Goal: Task Accomplishment & Management: Use online tool/utility

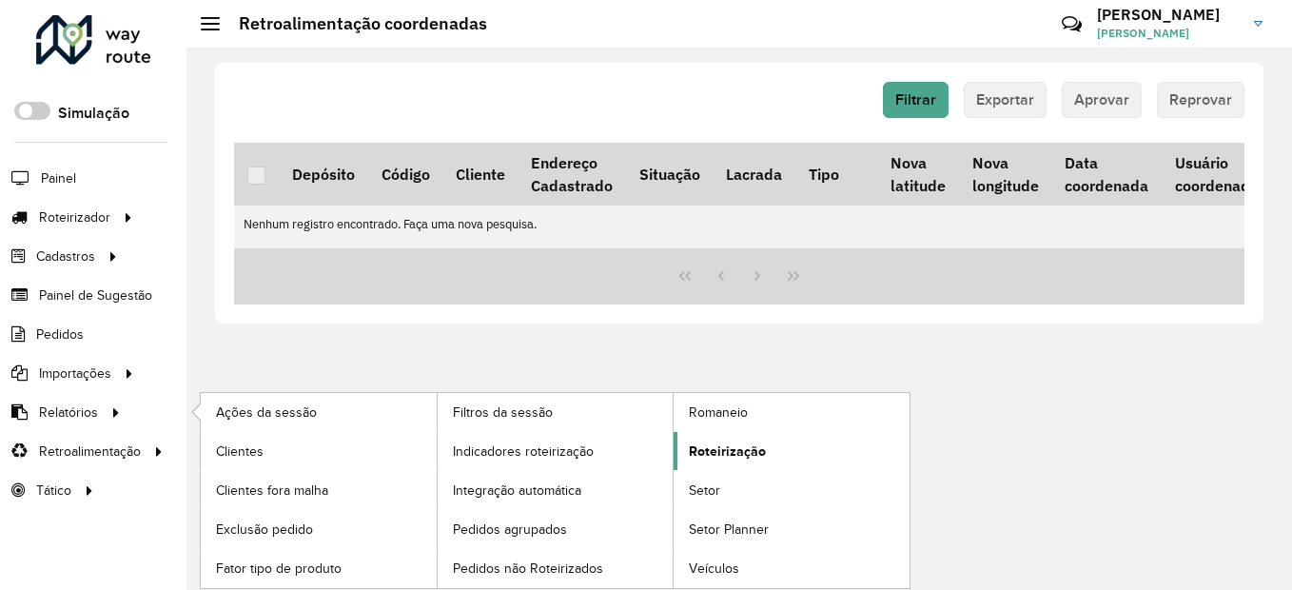
click at [716, 444] on span "Roteirização" at bounding box center [727, 452] width 77 height 20
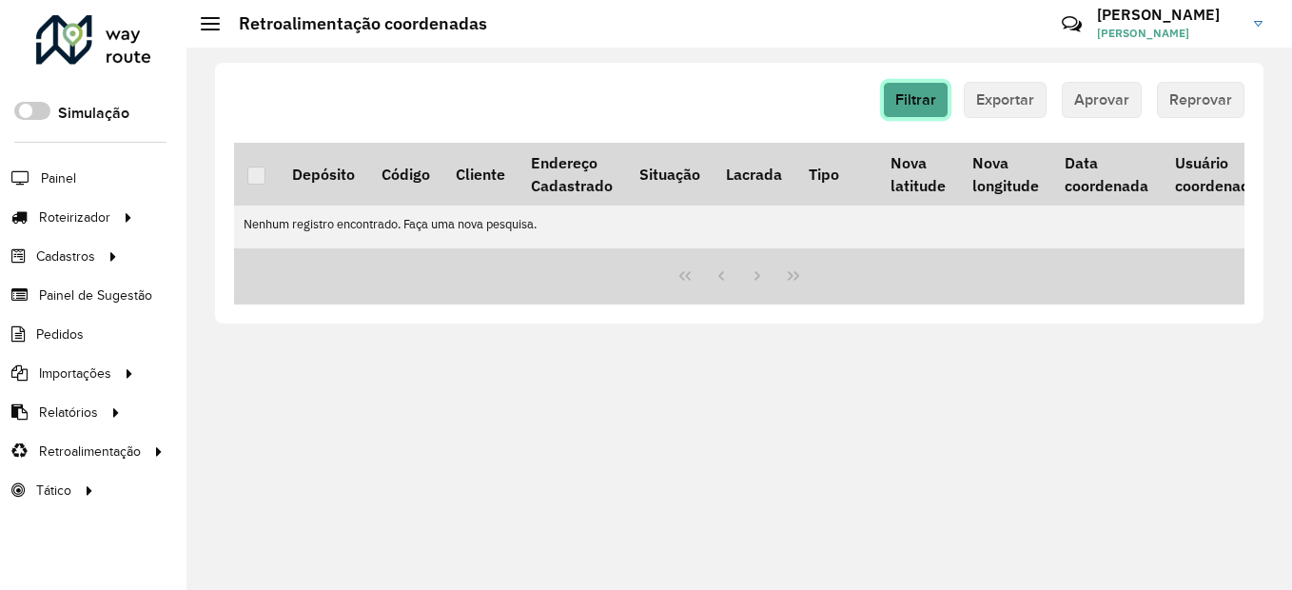
click at [936, 97] on span "Filtrar" at bounding box center [916, 99] width 41 height 16
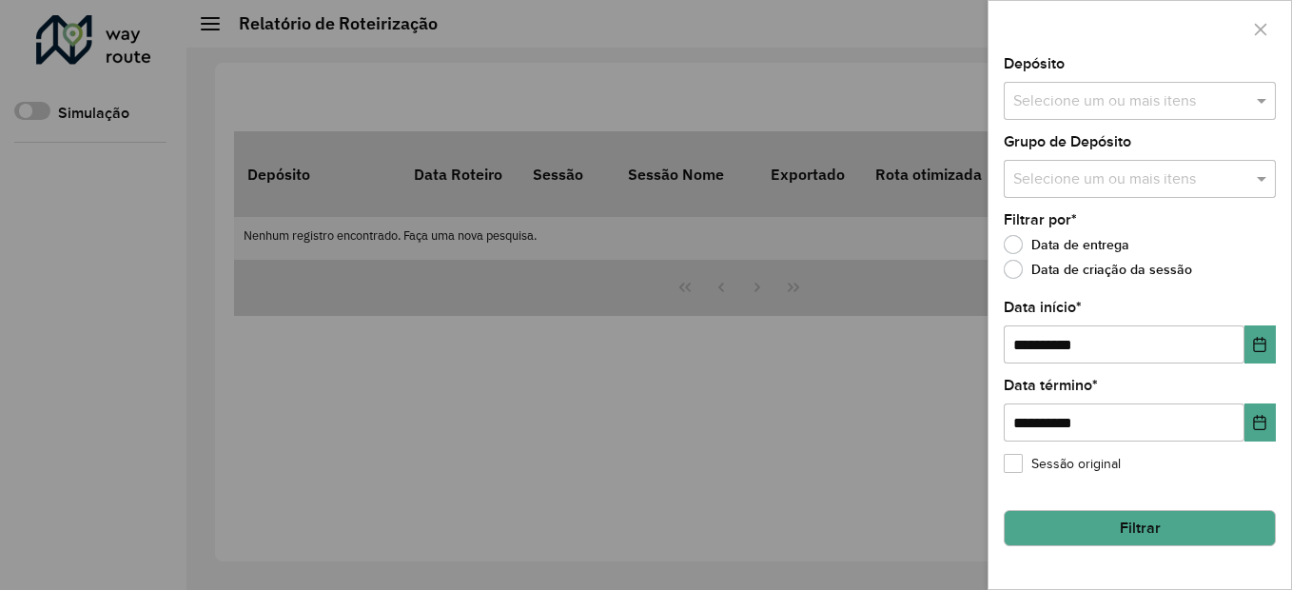
click at [0, 0] on div "Aguarde..." at bounding box center [0, 0] width 0 height 0
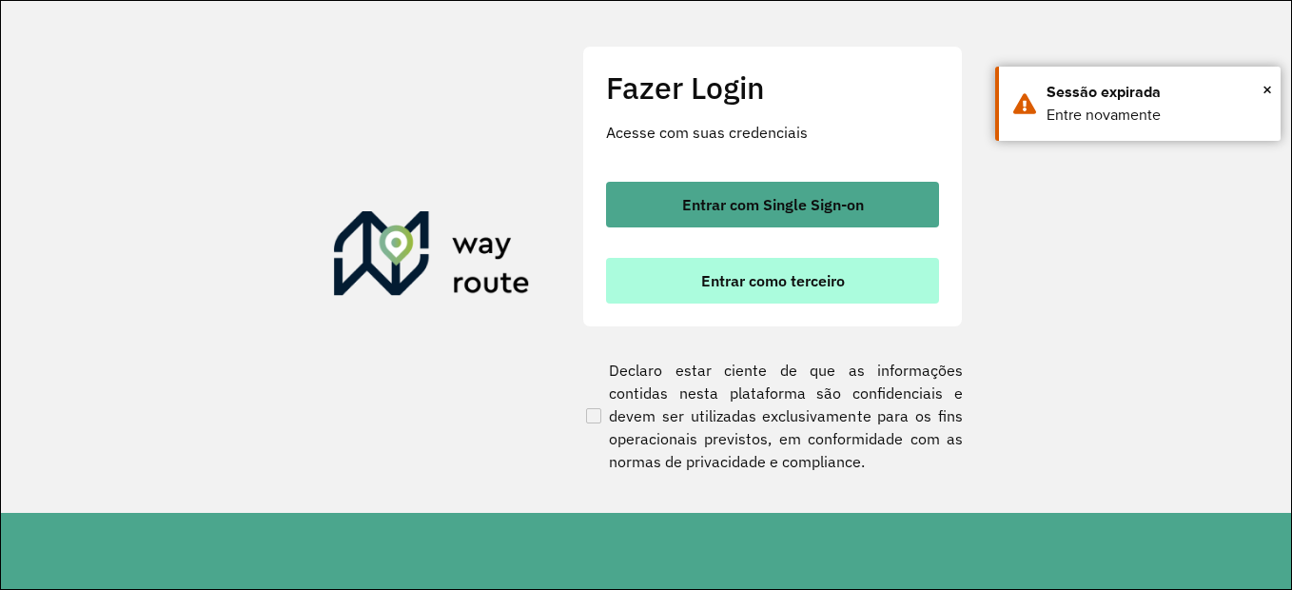
click at [827, 288] on span "Entrar como terceiro" at bounding box center [773, 280] width 144 height 15
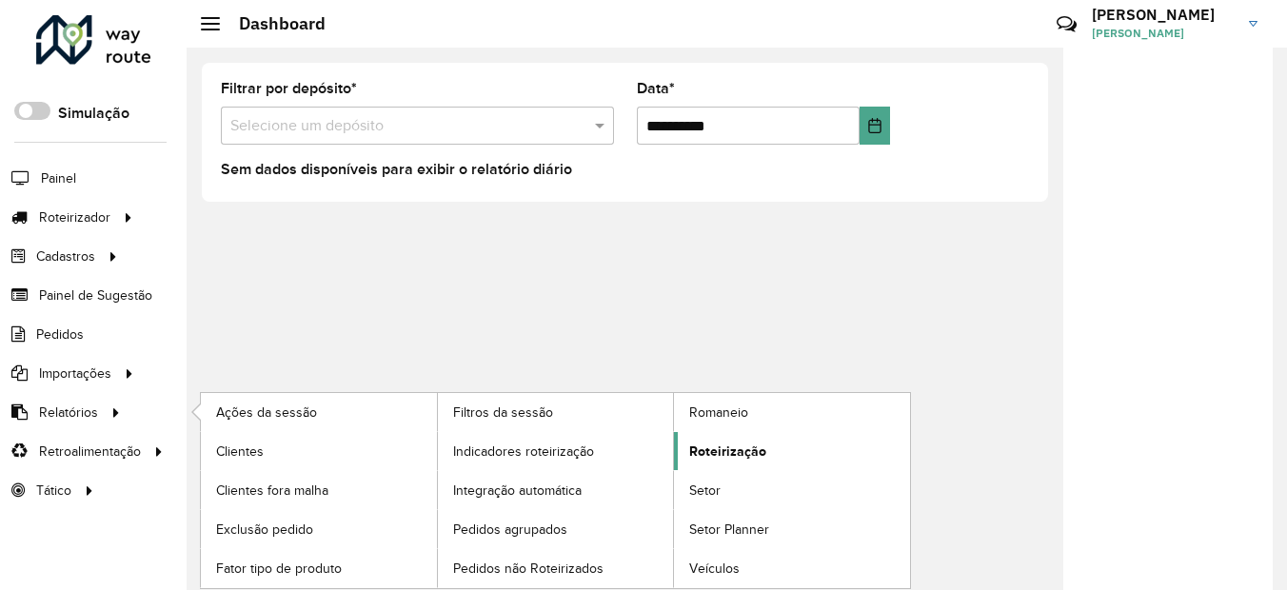
click at [788, 443] on link "Roteirização" at bounding box center [792, 451] width 236 height 38
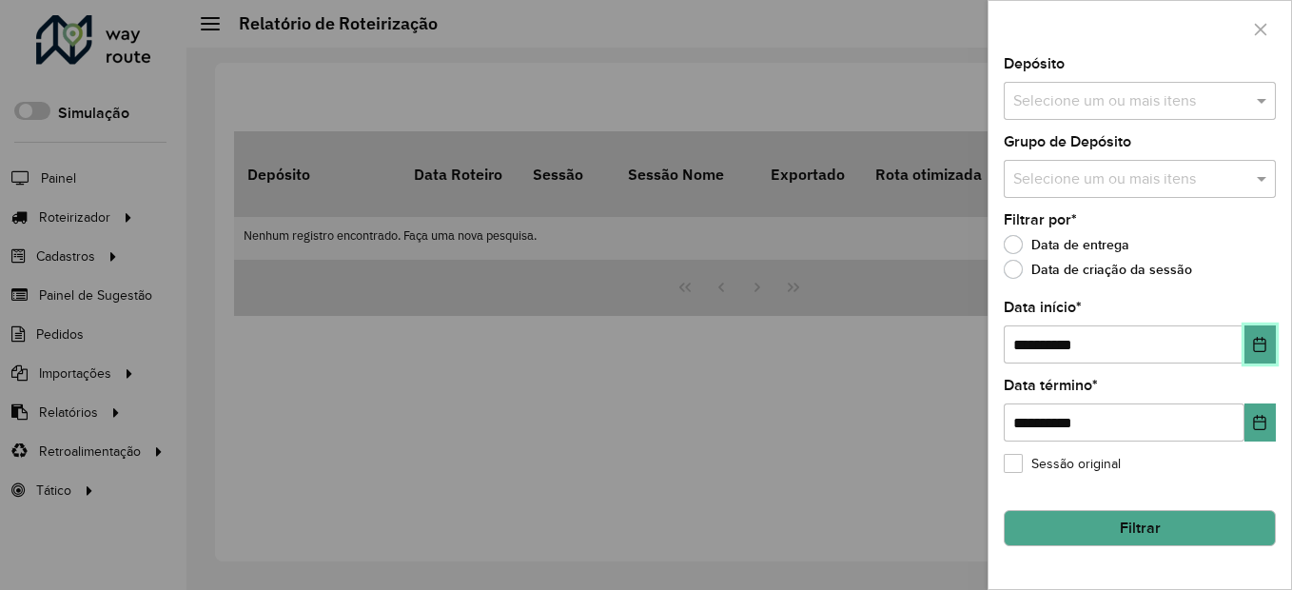
click at [1264, 350] on icon "Choose Date" at bounding box center [1259, 344] width 15 height 15
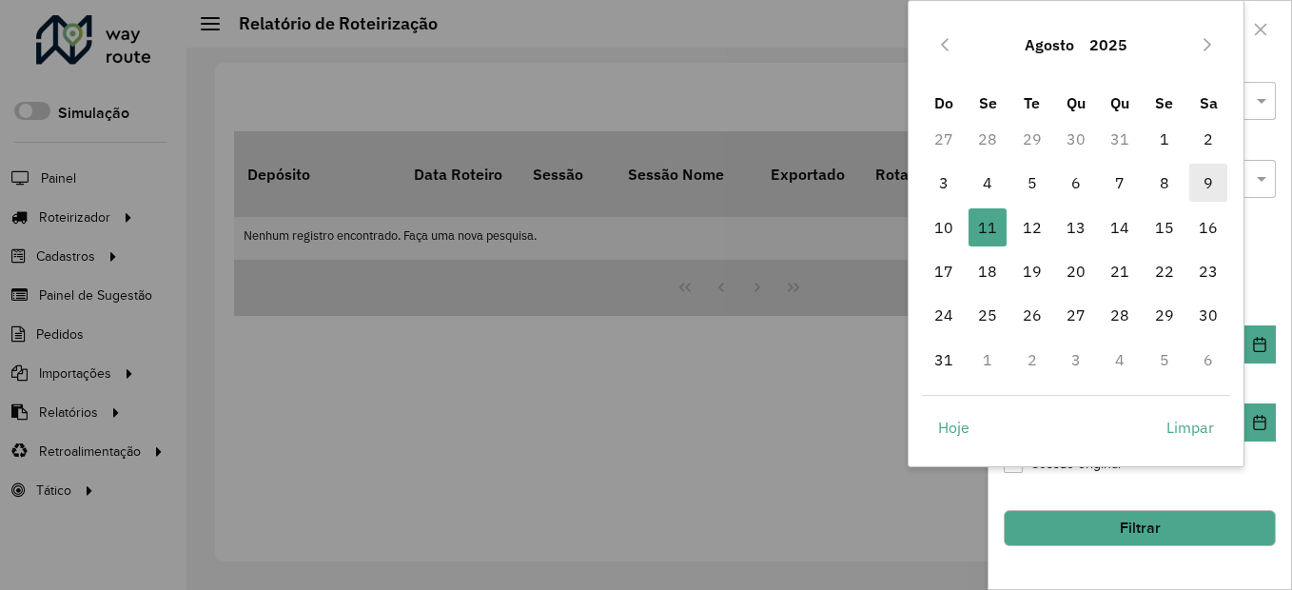
click at [1203, 178] on span "9" at bounding box center [1209, 183] width 38 height 38
type input "**********"
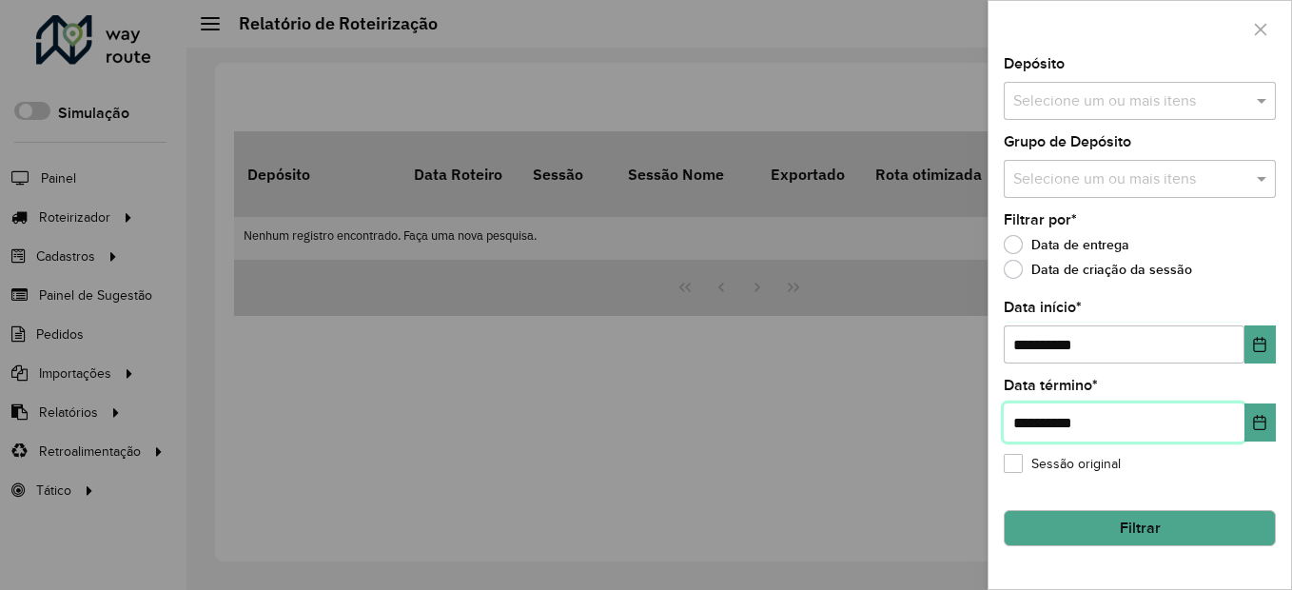
click at [1239, 428] on input "**********" at bounding box center [1124, 423] width 241 height 38
click at [1269, 428] on button "Choose Date" at bounding box center [1260, 423] width 31 height 38
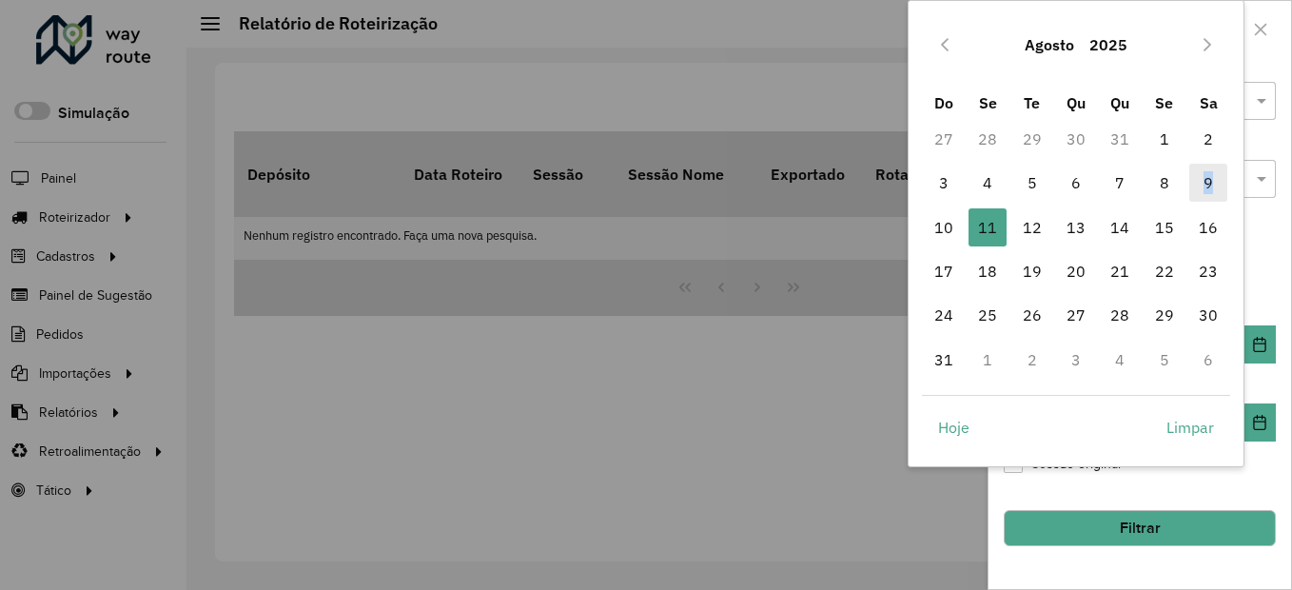
click at [1209, 181] on span "9" at bounding box center [1209, 183] width 38 height 38
type input "**********"
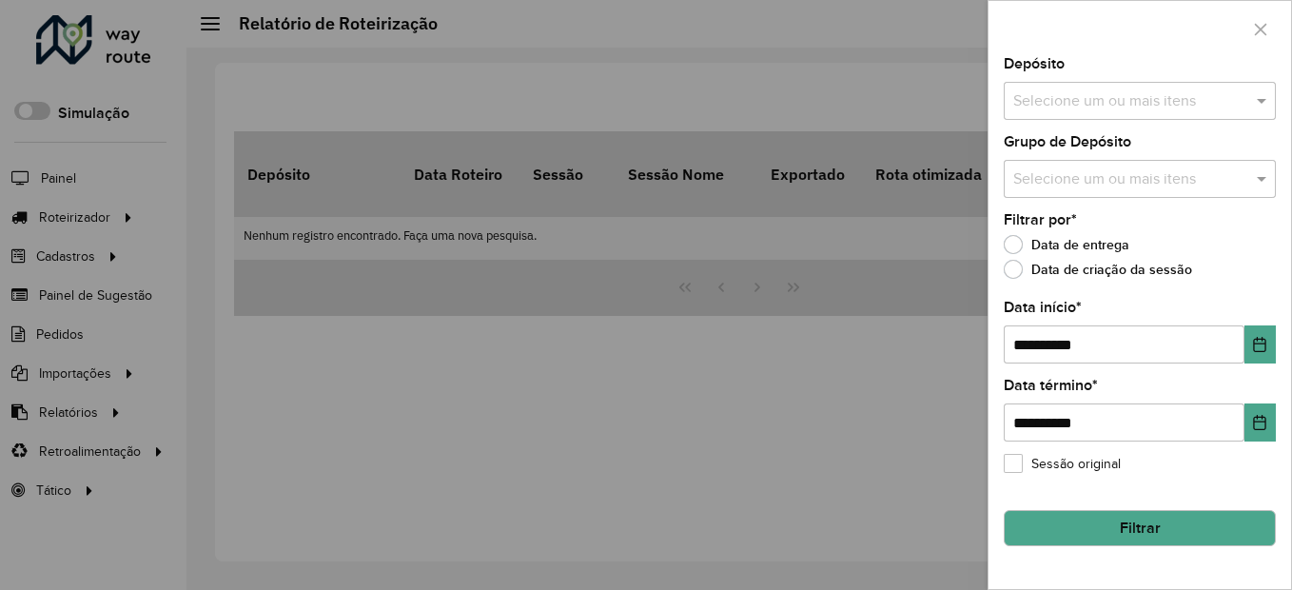
click at [1200, 98] on input "text" at bounding box center [1131, 101] width 244 height 23
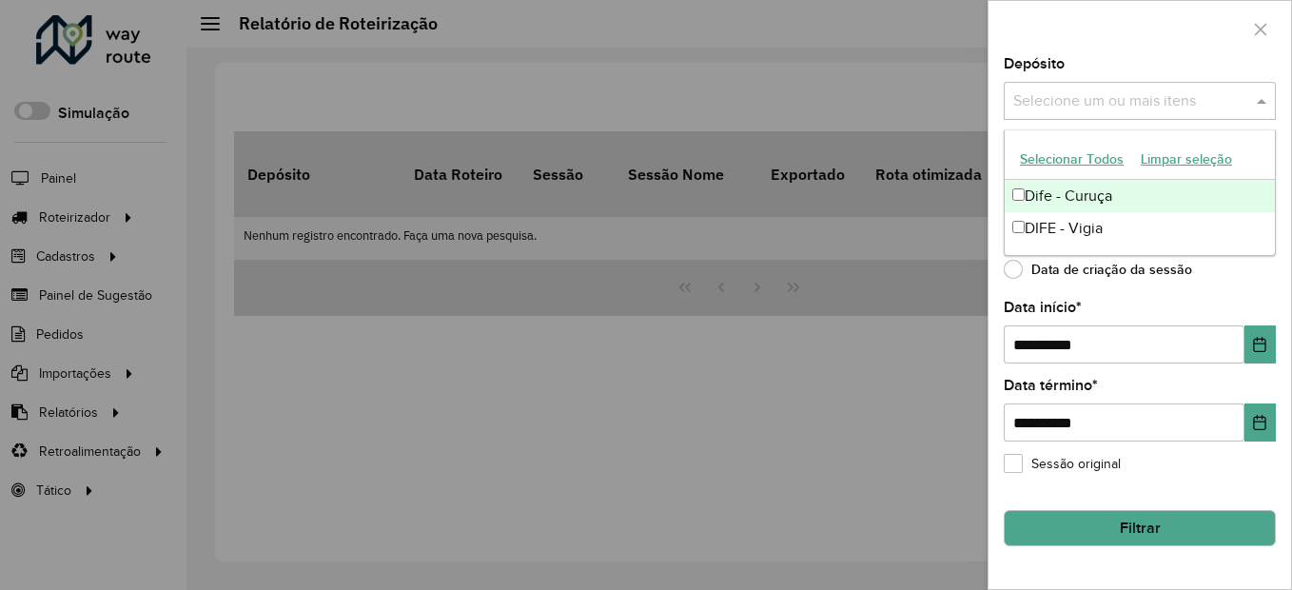
click at [1107, 193] on div "Dife - Curuça" at bounding box center [1140, 196] width 270 height 32
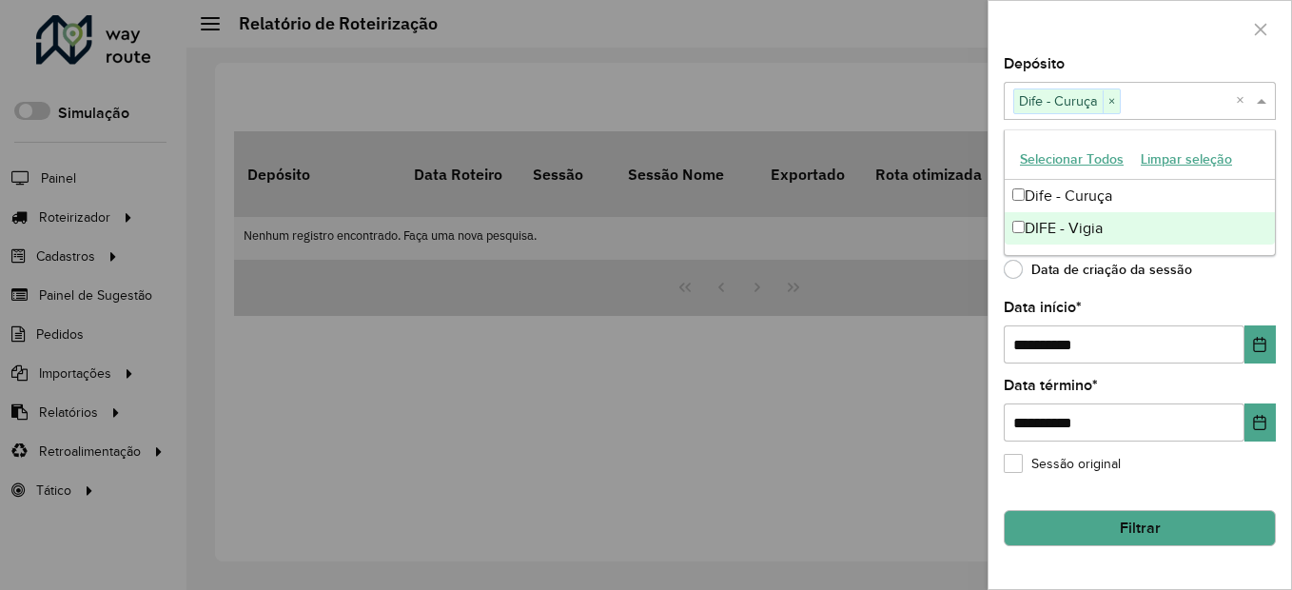
click at [1232, 277] on div "Data de criação da sessão" at bounding box center [1140, 274] width 272 height 23
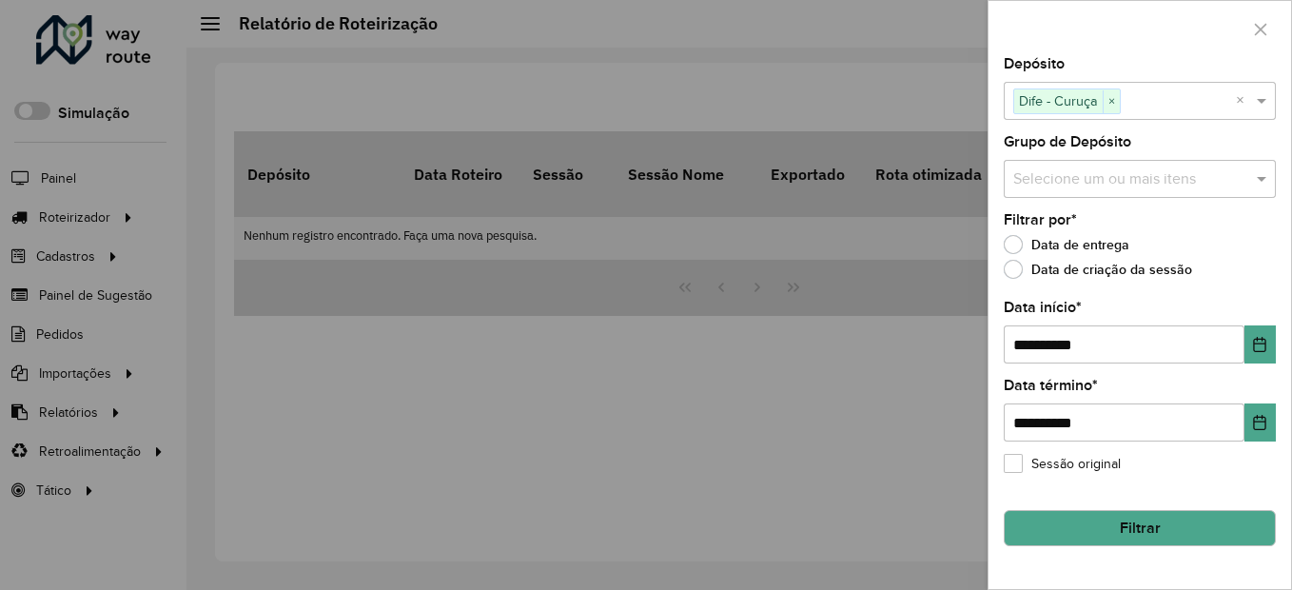
click at [1223, 170] on input "text" at bounding box center [1131, 179] width 244 height 23
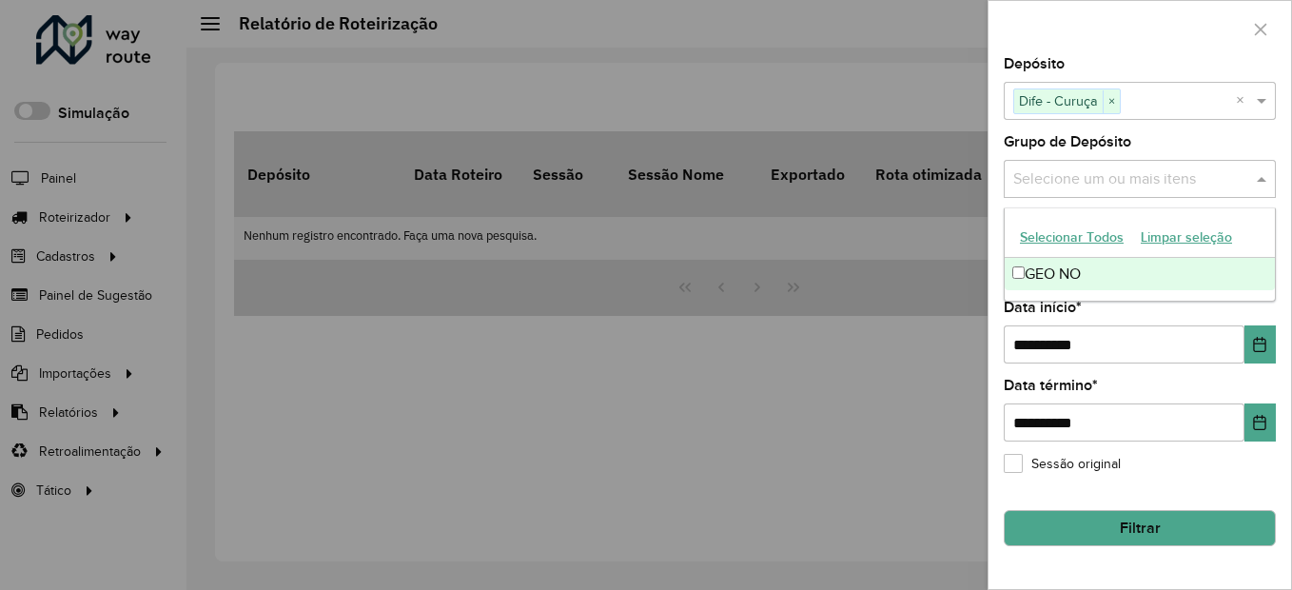
click at [1223, 170] on input "text" at bounding box center [1131, 179] width 244 height 23
click at [1189, 266] on div "GEO NO" at bounding box center [1140, 274] width 270 height 32
click at [1276, 204] on div "**********" at bounding box center [1140, 323] width 303 height 532
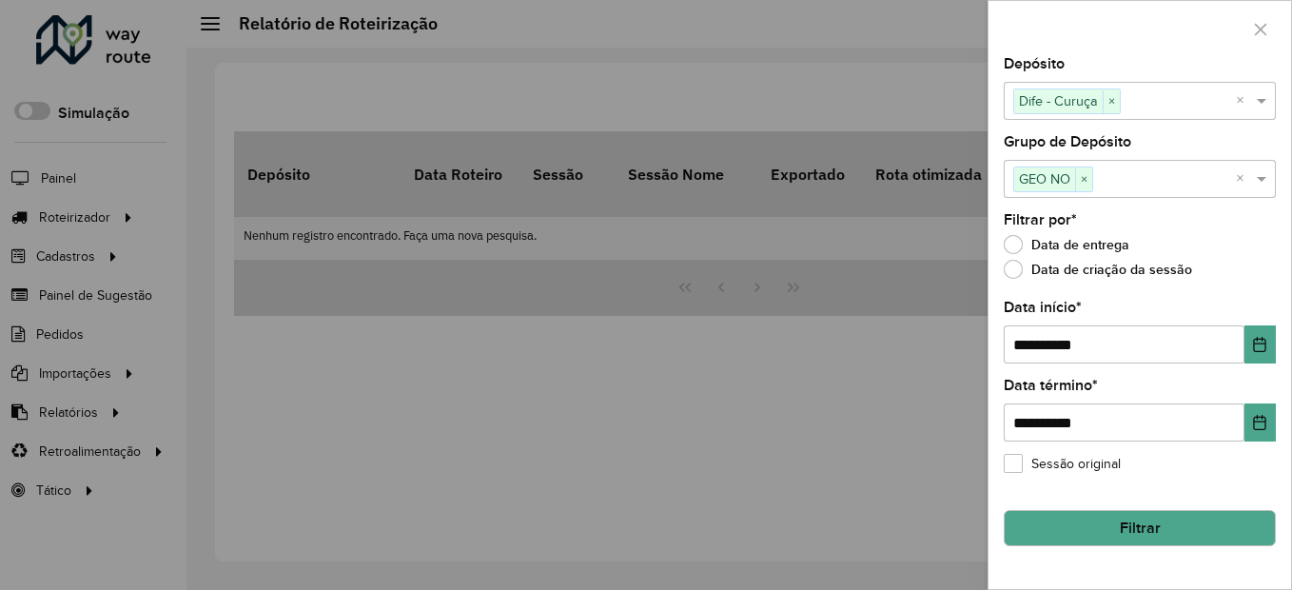
click at [1205, 529] on button "Filtrar" at bounding box center [1140, 528] width 272 height 36
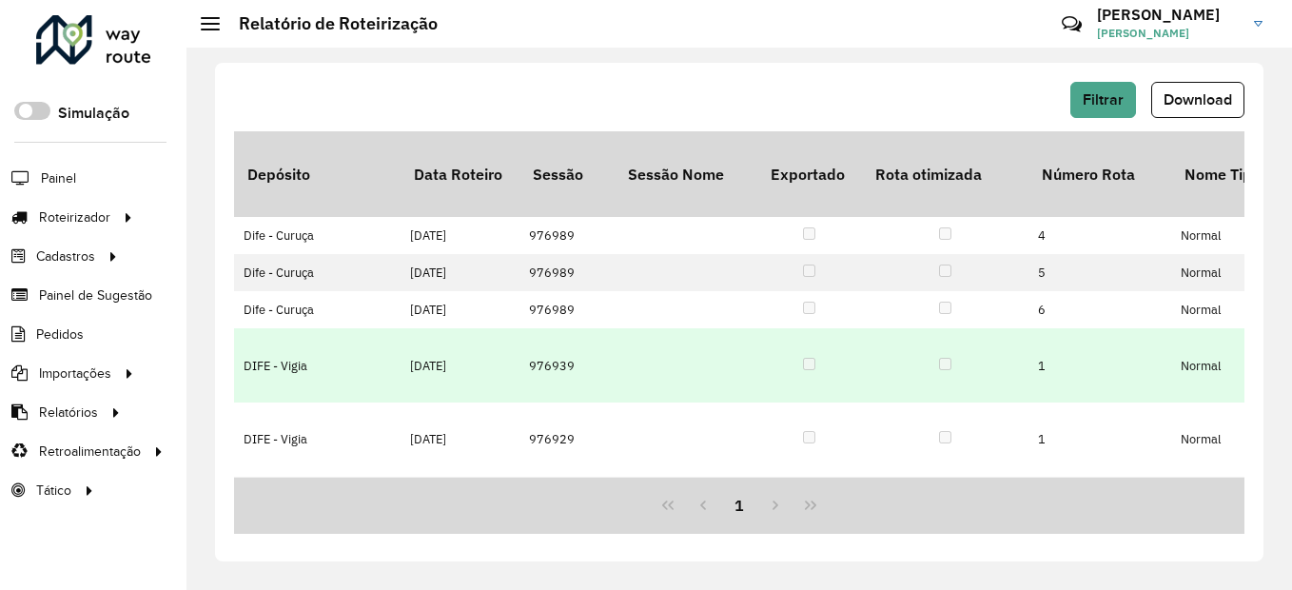
scroll to position [113, 0]
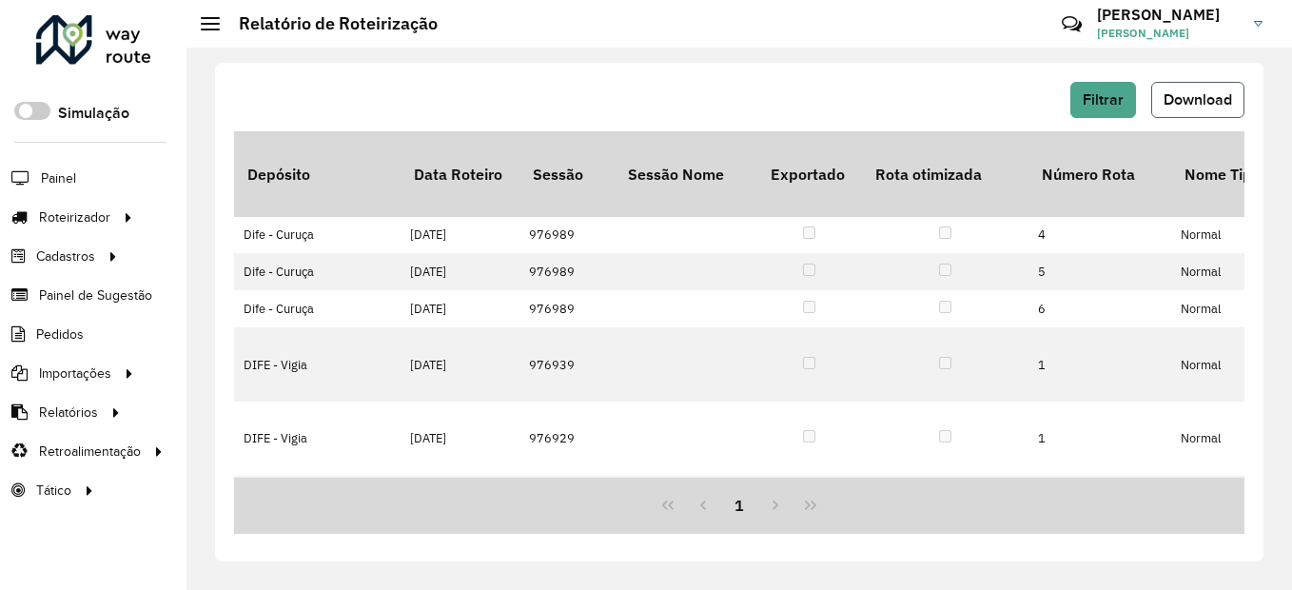
click at [1192, 111] on button "Download" at bounding box center [1198, 100] width 93 height 36
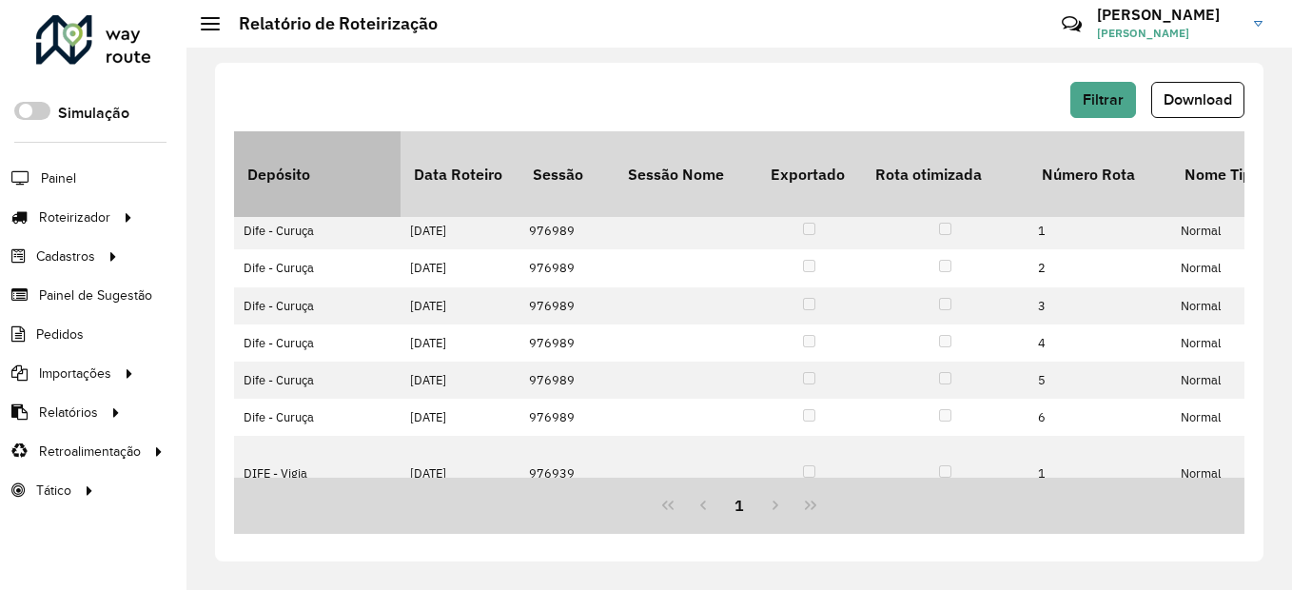
scroll to position [0, 0]
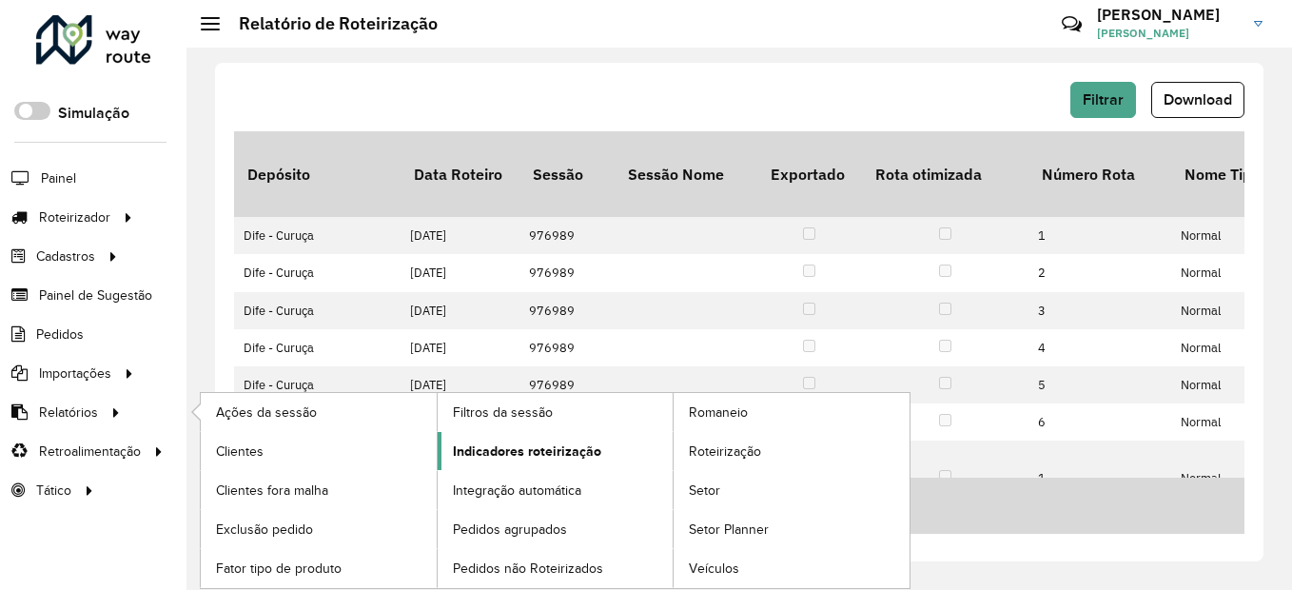
click at [595, 450] on span "Indicadores roteirização" at bounding box center [527, 452] width 148 height 20
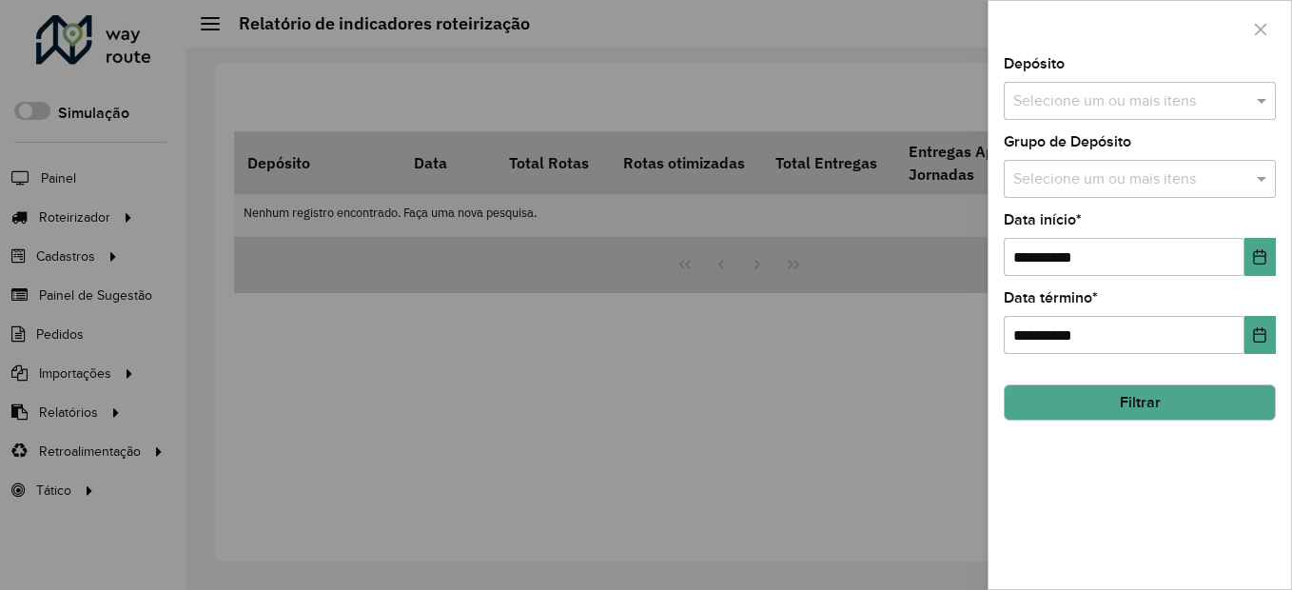
click at [1232, 100] on input "text" at bounding box center [1131, 101] width 244 height 23
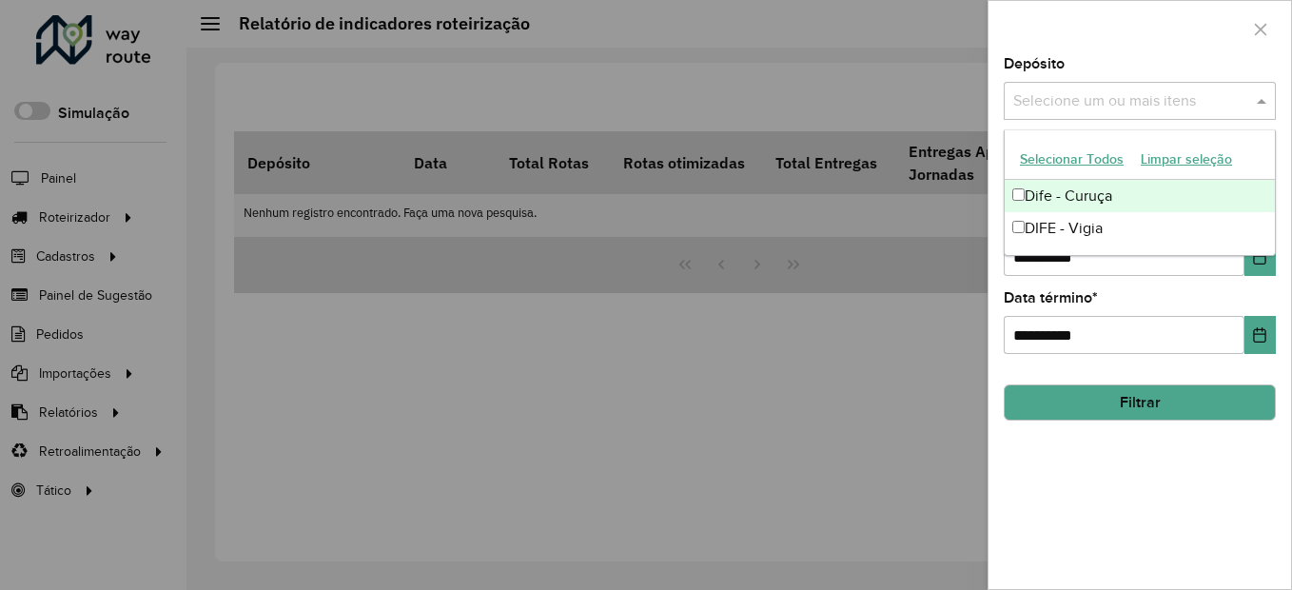
click at [1091, 201] on div "Dife - Curuça" at bounding box center [1140, 196] width 270 height 32
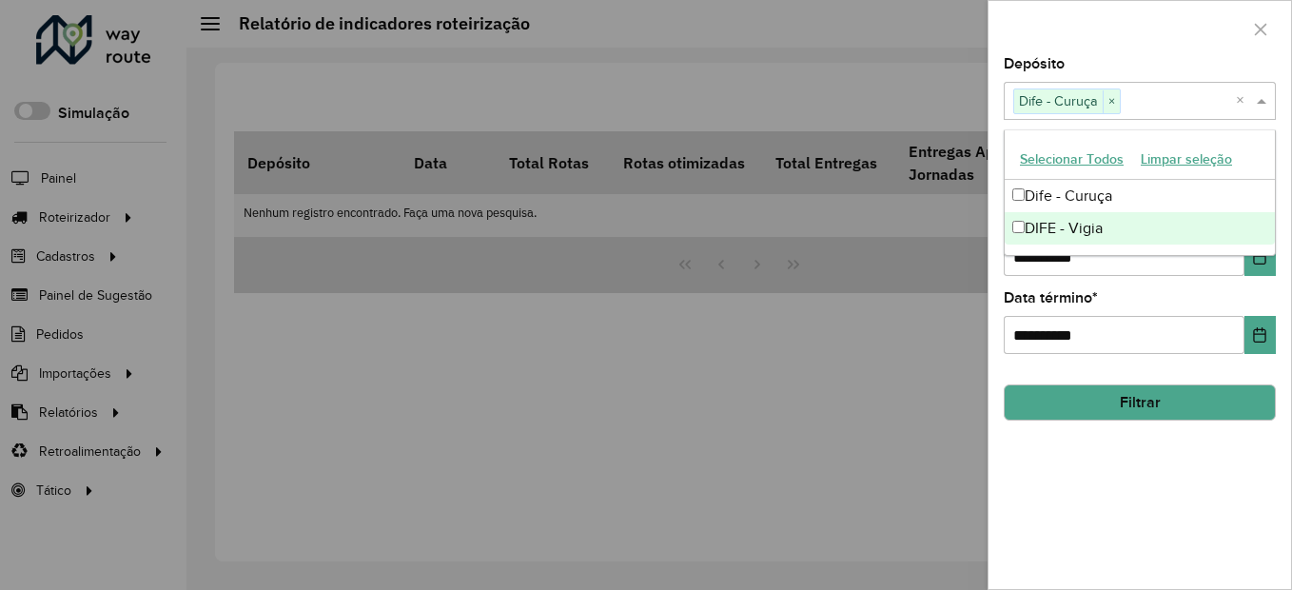
click at [1165, 435] on div "**********" at bounding box center [1140, 323] width 303 height 532
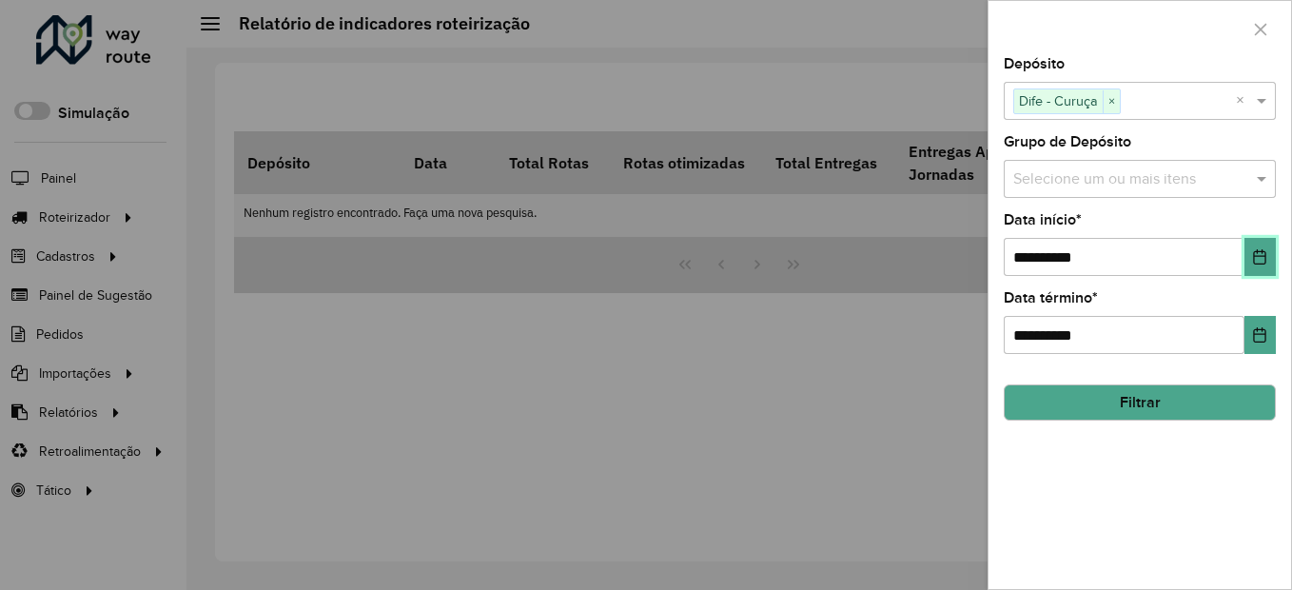
click at [1269, 238] on button "Choose Date" at bounding box center [1260, 257] width 31 height 38
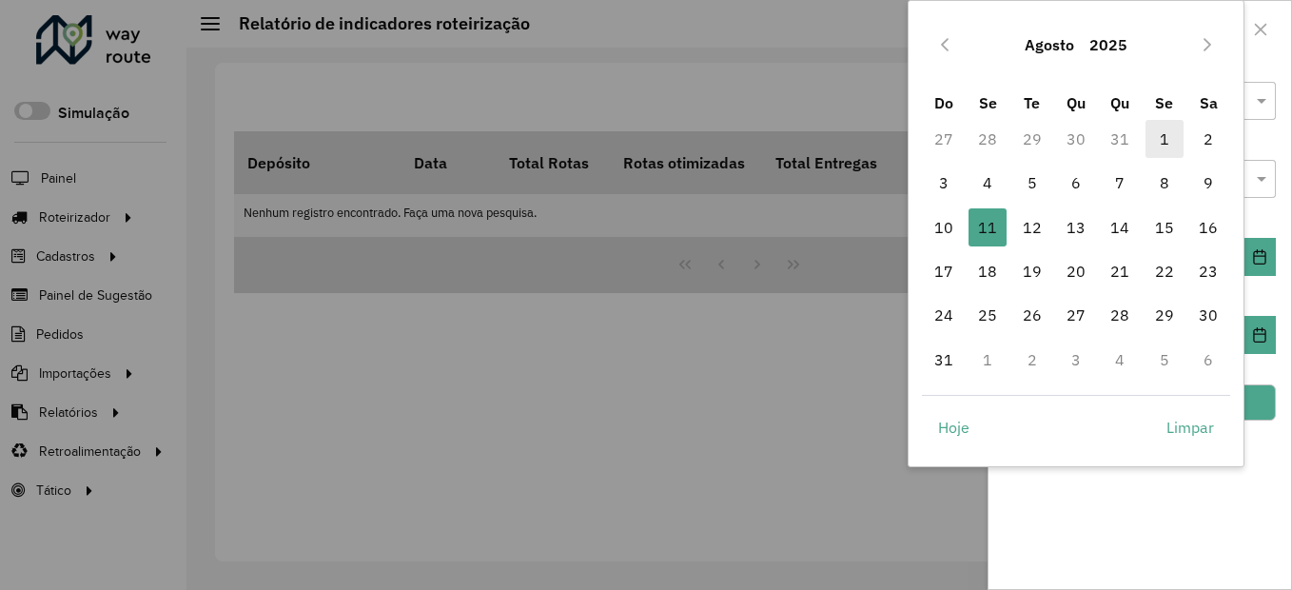
click at [1170, 148] on span "1" at bounding box center [1165, 139] width 38 height 38
type input "**********"
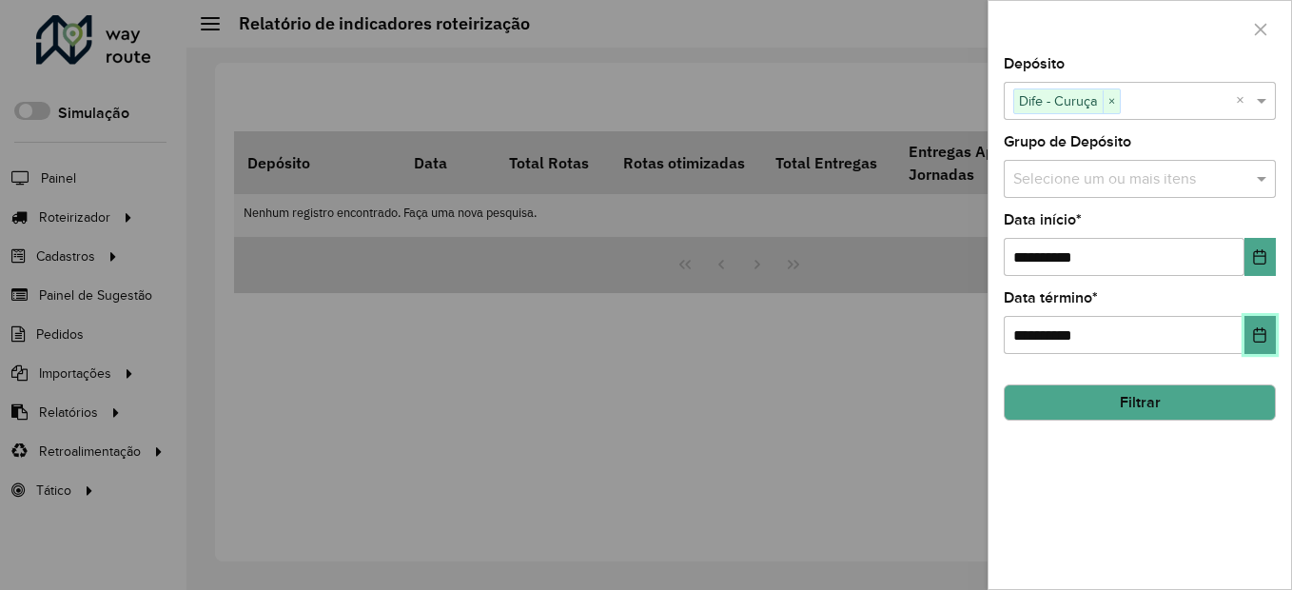
click at [1254, 334] on icon "Choose Date" at bounding box center [1259, 334] width 15 height 15
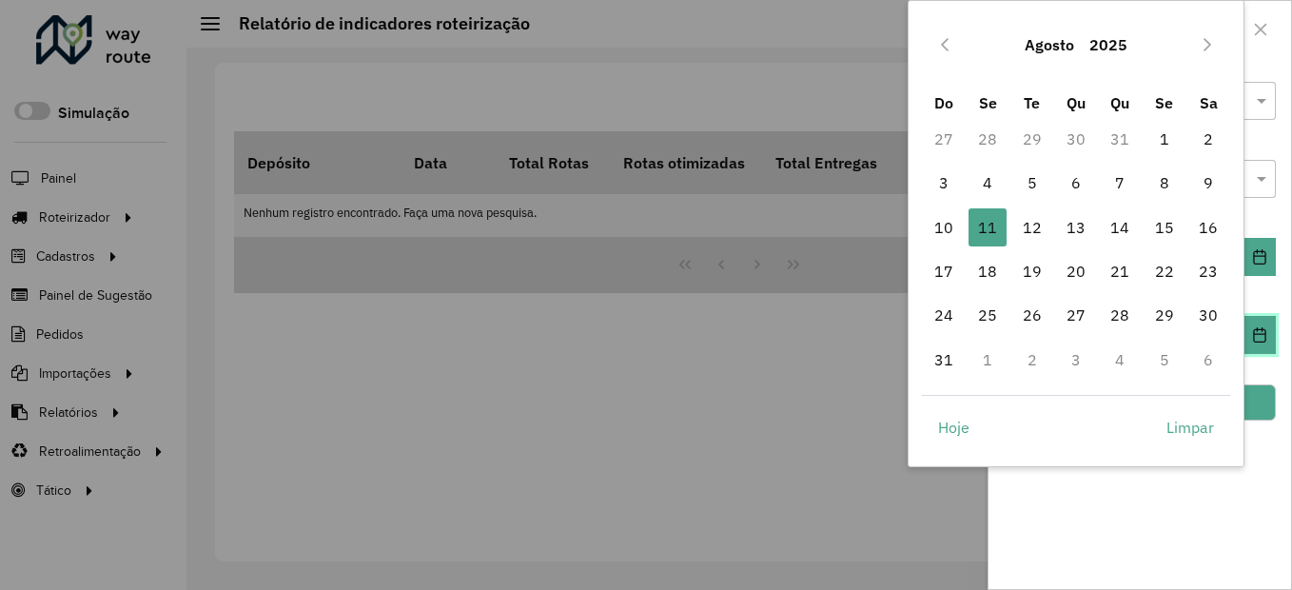
click at [1254, 333] on icon "Choose Date" at bounding box center [1260, 334] width 12 height 15
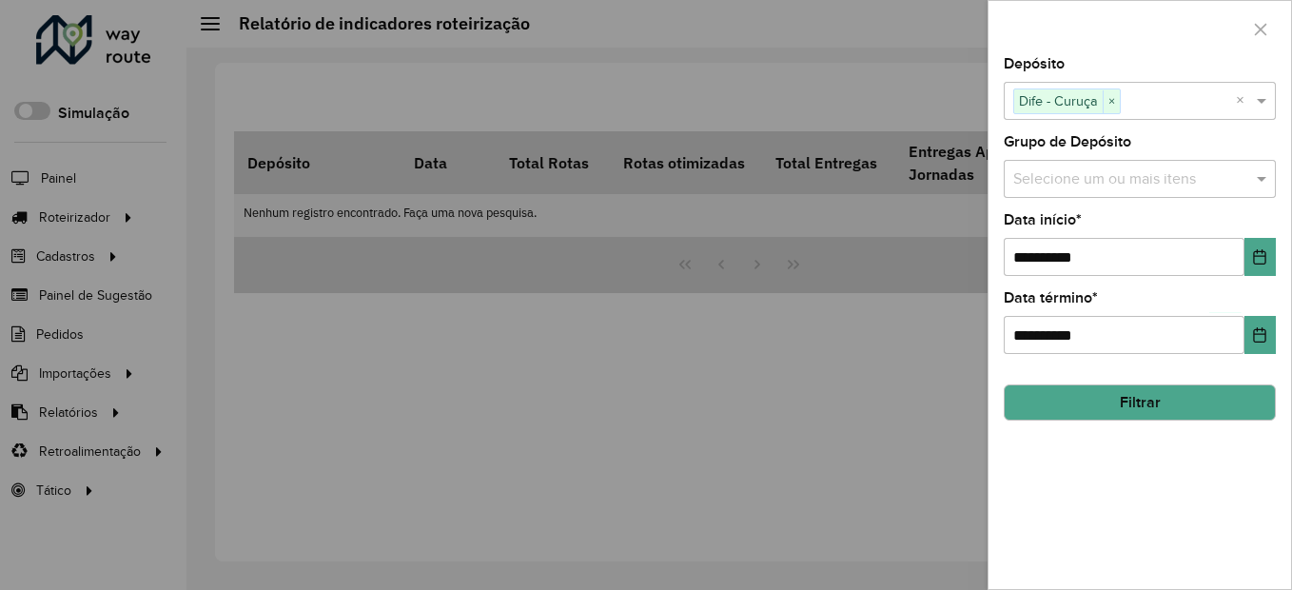
click at [1247, 389] on button "Filtrar" at bounding box center [1140, 402] width 272 height 36
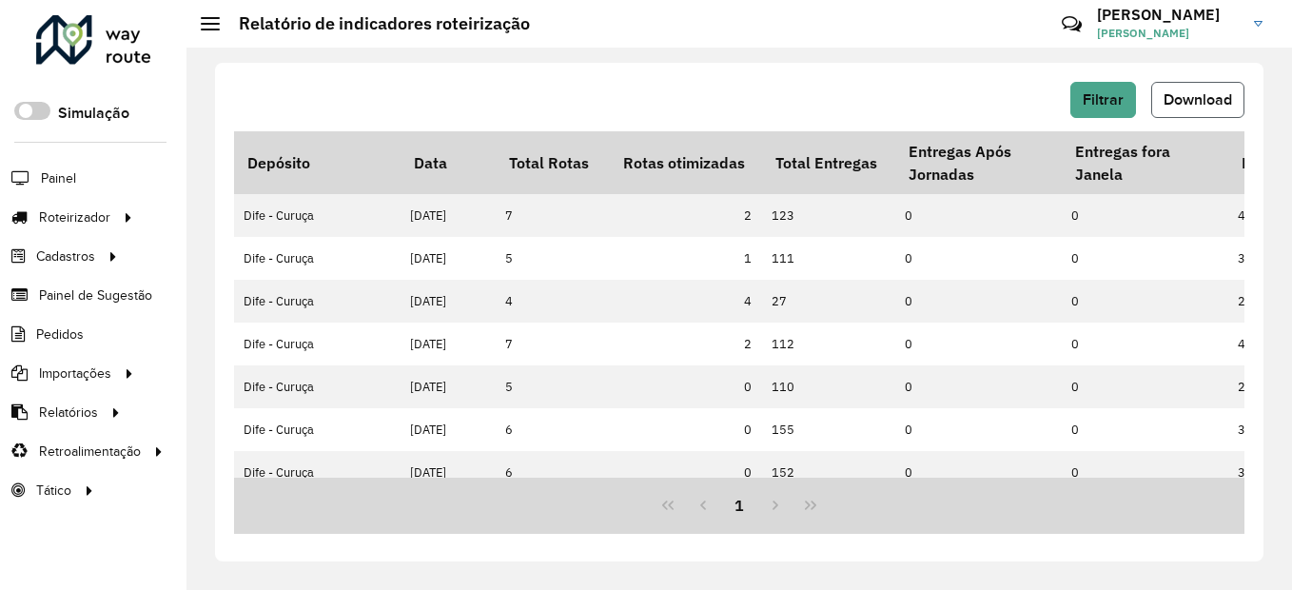
click at [1234, 95] on button "Download" at bounding box center [1198, 100] width 93 height 36
click at [695, 91] on div "Filtrar Download" at bounding box center [739, 100] width 1011 height 36
click at [237, 219] on span "Entregas" at bounding box center [243, 217] width 54 height 20
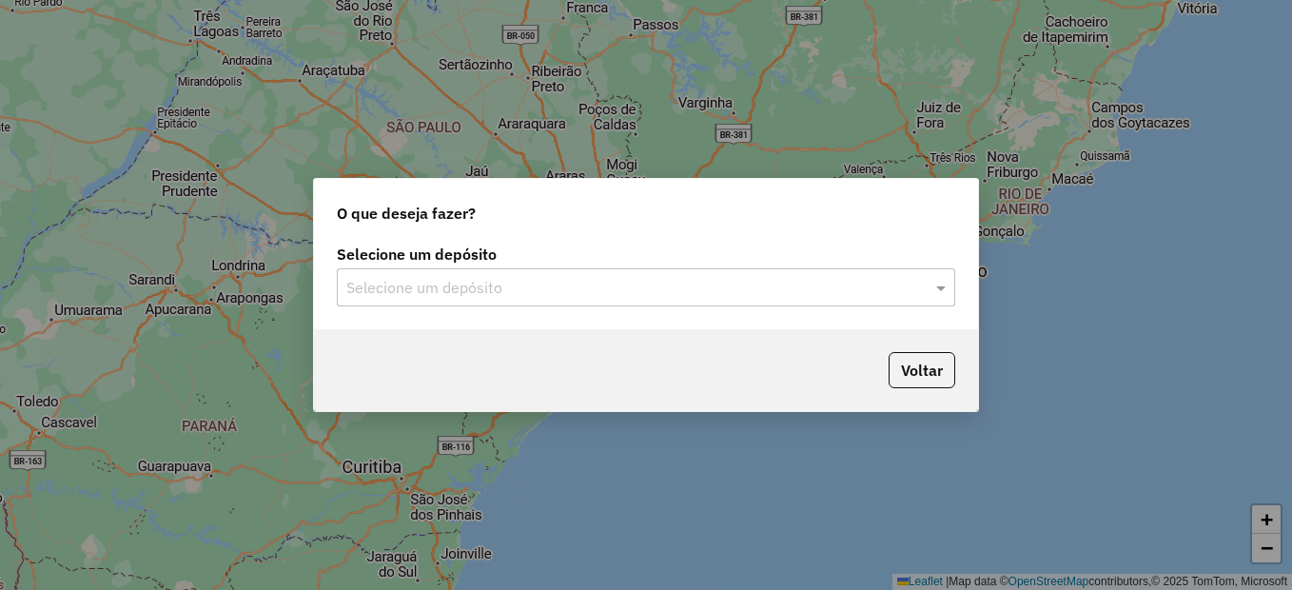
click at [646, 296] on input "text" at bounding box center [627, 288] width 562 height 23
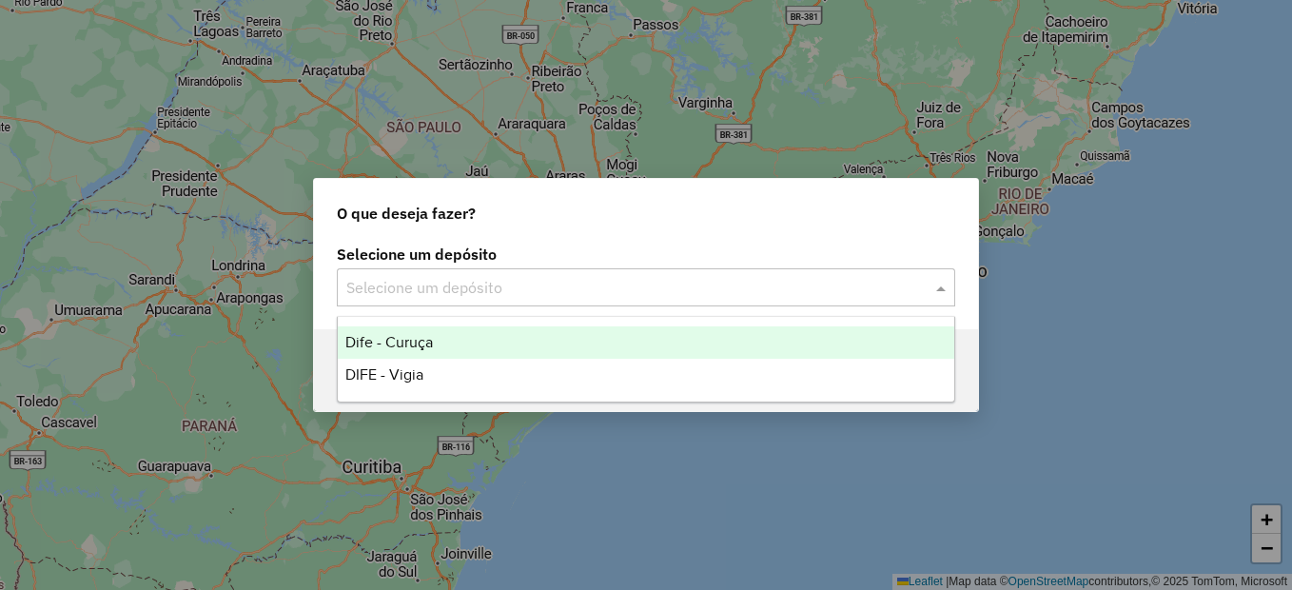
click at [593, 338] on div "Dife - Curuça" at bounding box center [646, 342] width 617 height 32
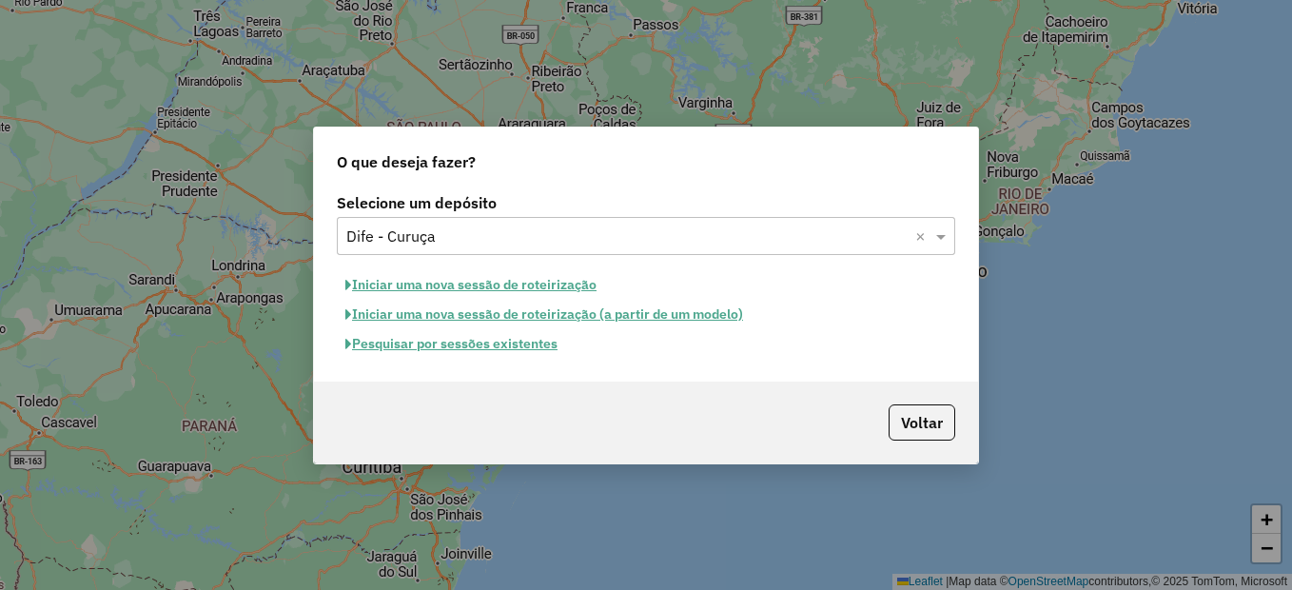
click at [469, 343] on button "Pesquisar por sessões existentes" at bounding box center [451, 344] width 229 height 30
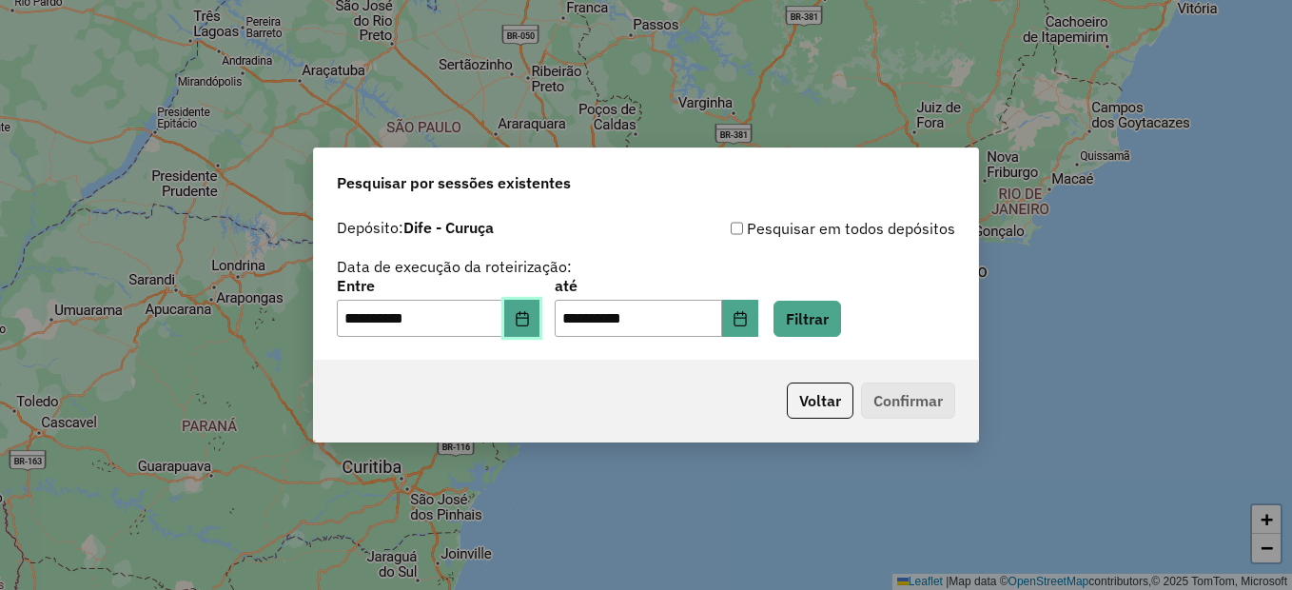
click at [530, 321] on icon "Choose Date" at bounding box center [522, 318] width 15 height 15
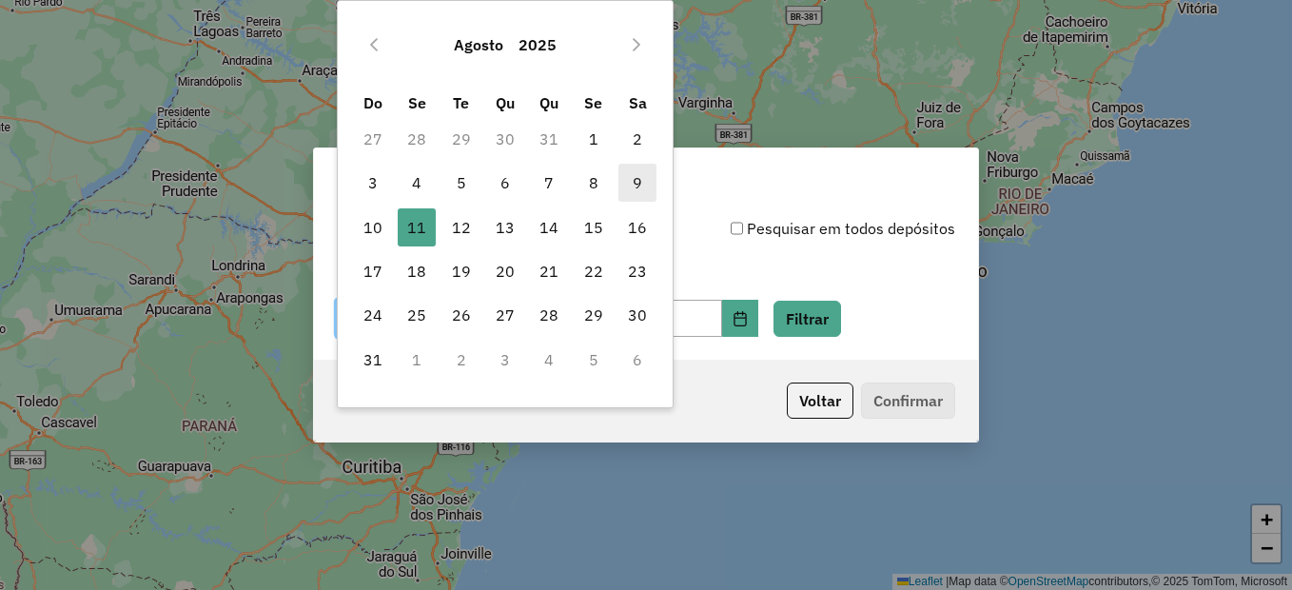
click at [636, 177] on span "9" at bounding box center [638, 183] width 38 height 38
type input "**********"
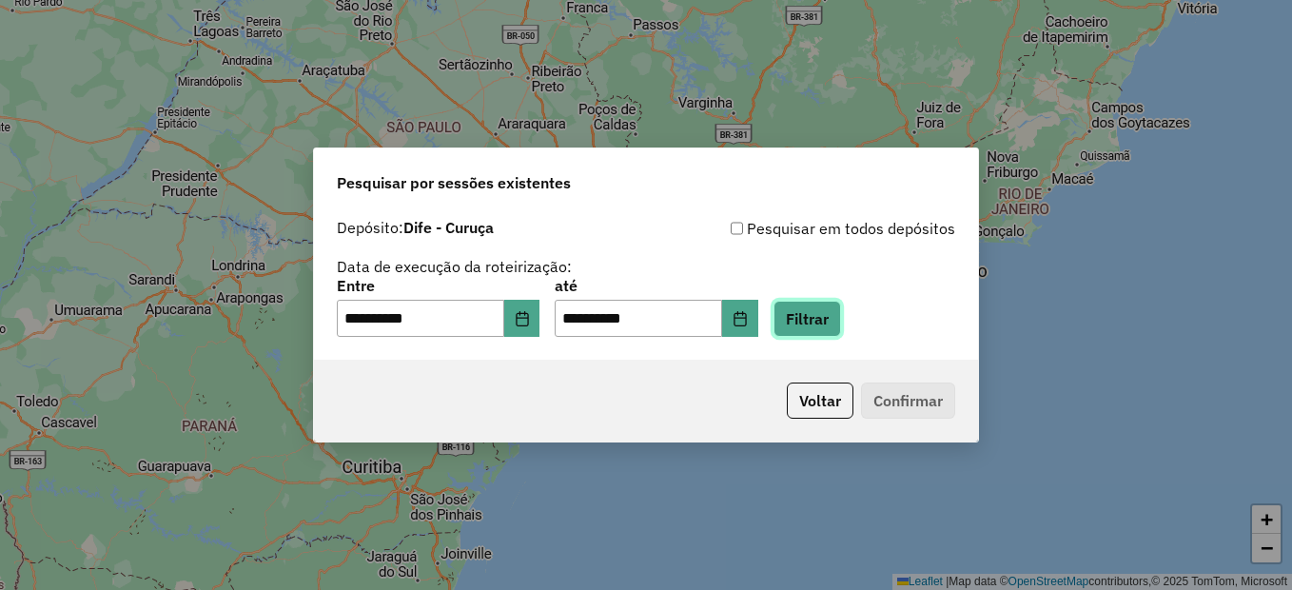
click at [820, 308] on button "Filtrar" at bounding box center [808, 319] width 68 height 36
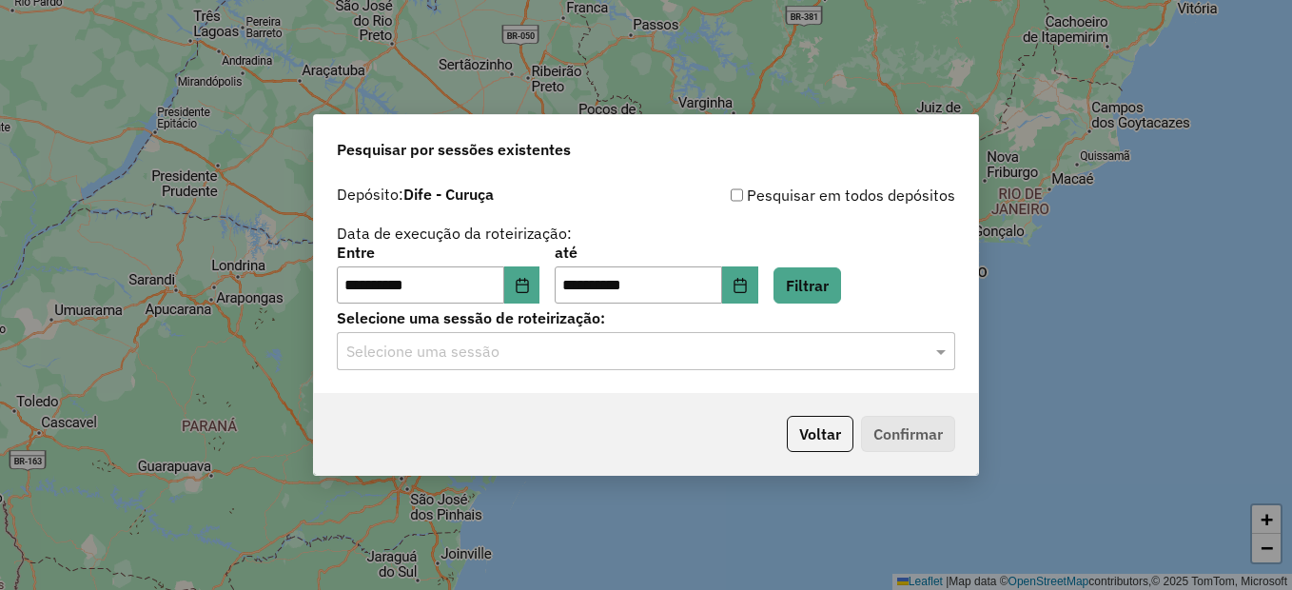
click at [789, 351] on input "text" at bounding box center [627, 352] width 562 height 23
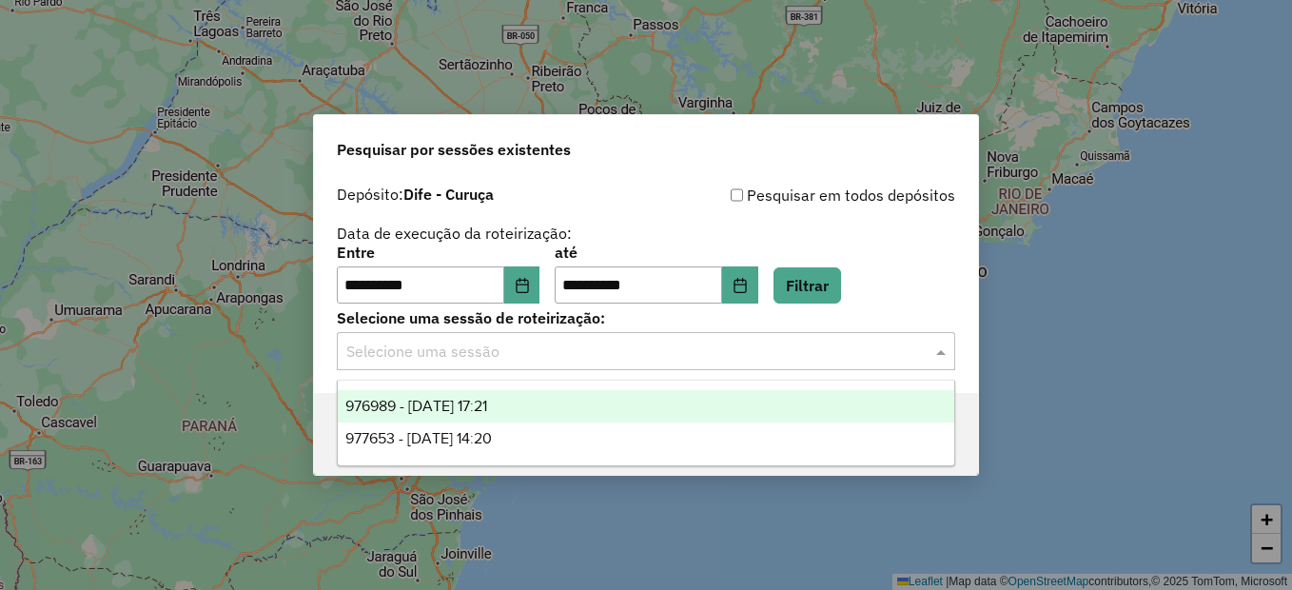
click at [463, 396] on div "976989 - 09/08/2025 17:21" at bounding box center [646, 406] width 617 height 32
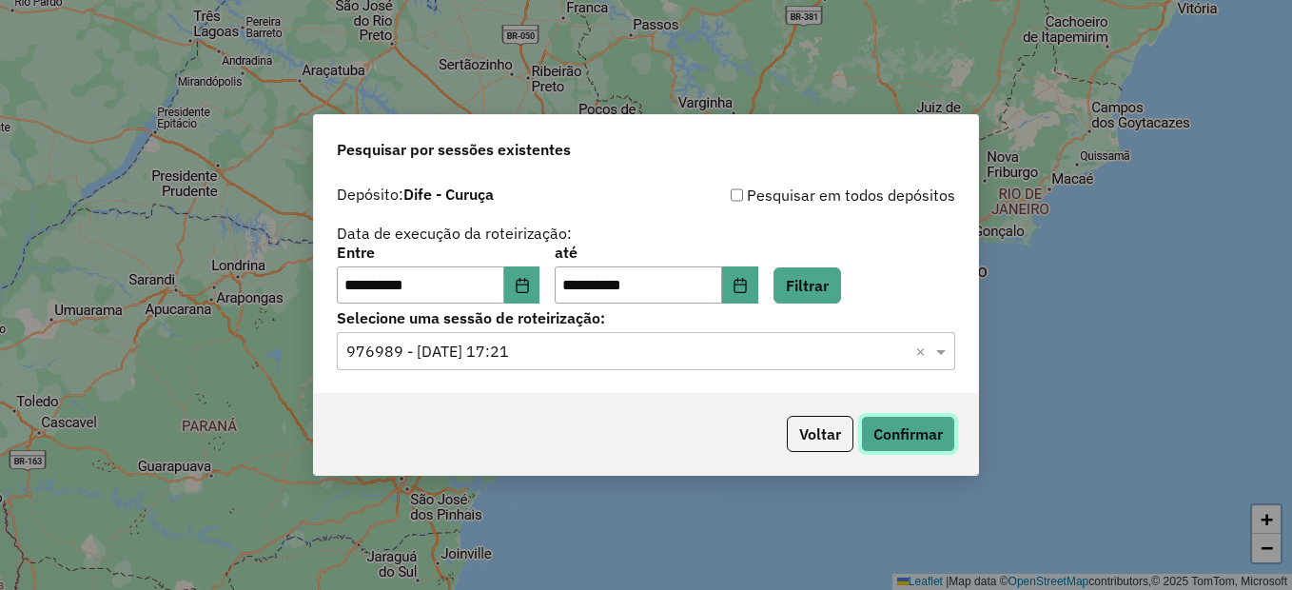
click at [934, 435] on button "Confirmar" at bounding box center [908, 434] width 94 height 36
